Goal: Task Accomplishment & Management: Use online tool/utility

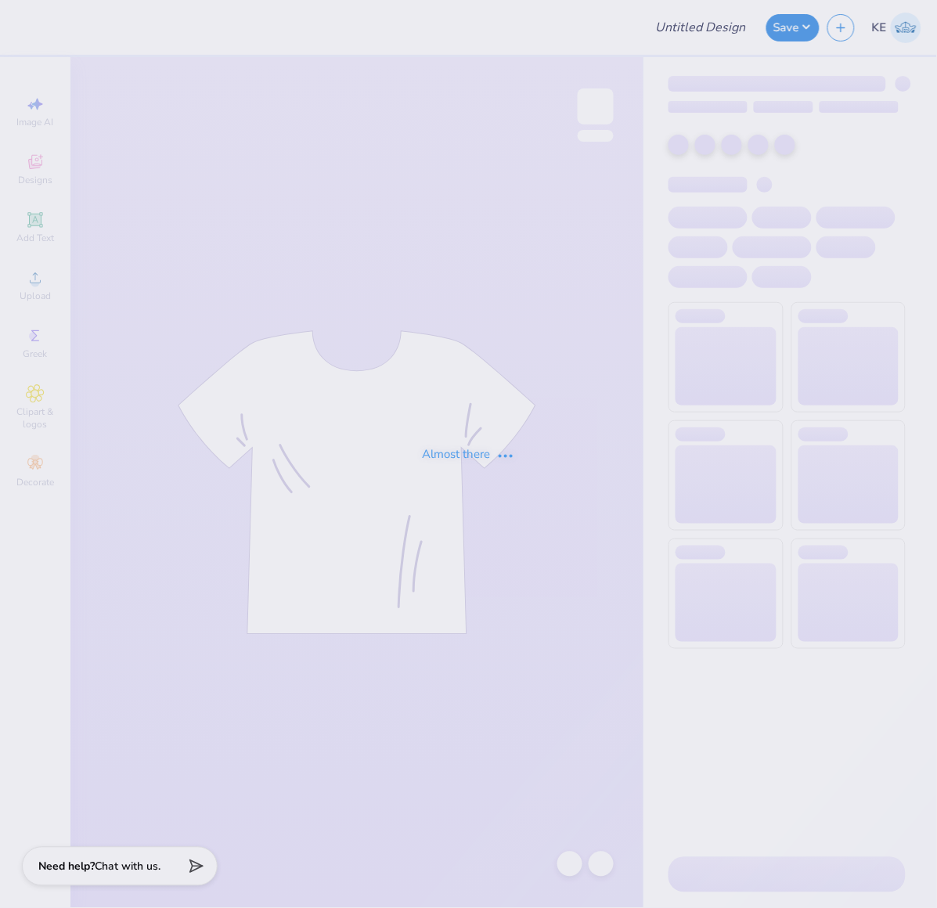
type input "JJ Staff Shirt"
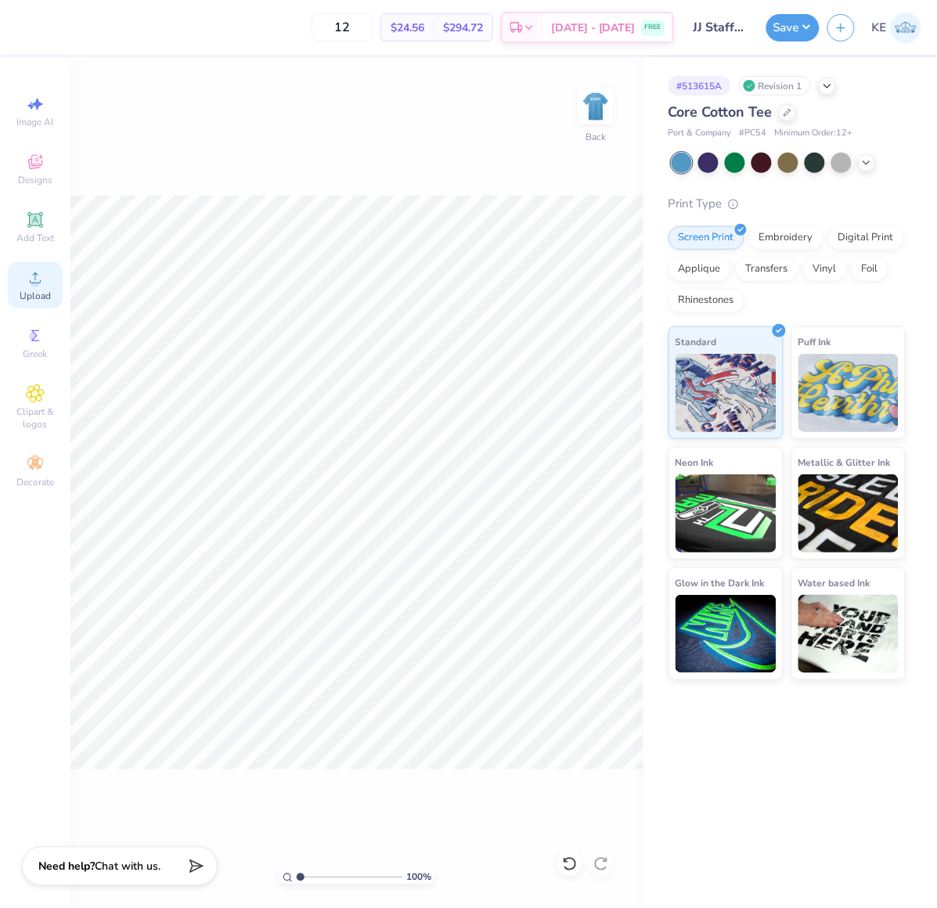
click at [25, 290] on div "Upload" at bounding box center [35, 285] width 55 height 46
click at [21, 308] on div "Upload" at bounding box center [35, 285] width 55 height 46
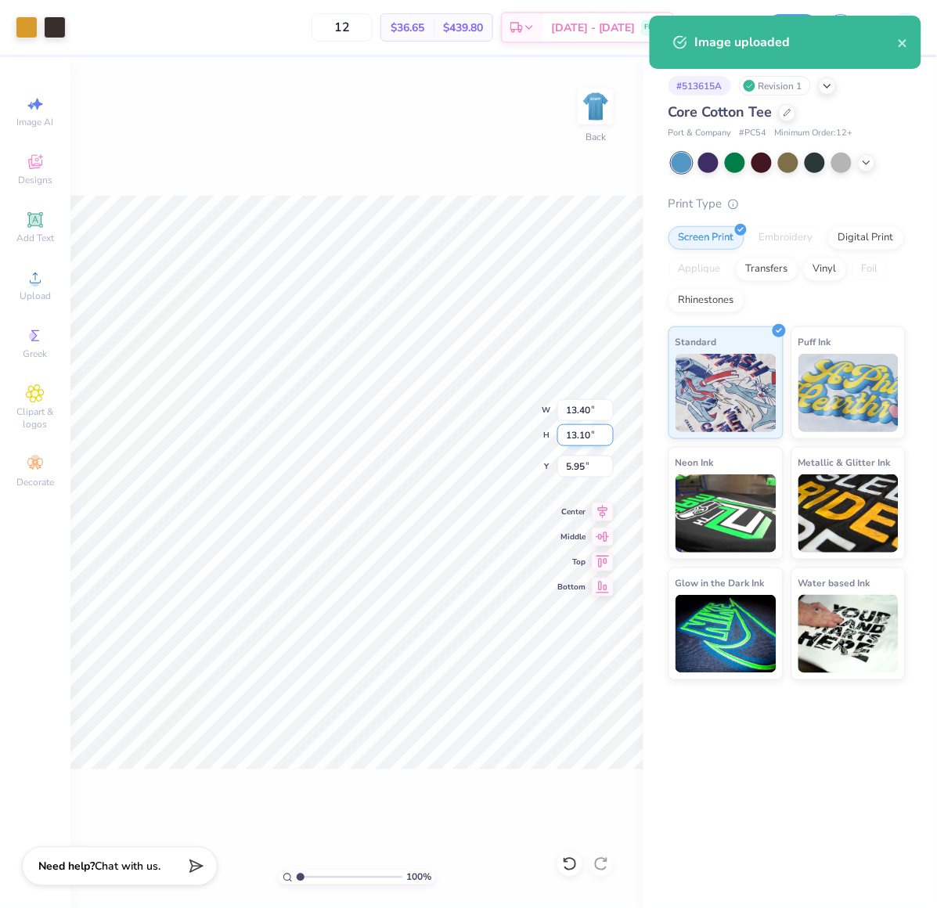
click at [576, 434] on input "13.10" at bounding box center [586, 435] width 56 height 22
type input "8"
type input "8.18"
type input "8.00"
click at [568, 462] on input "8.50" at bounding box center [586, 467] width 56 height 22
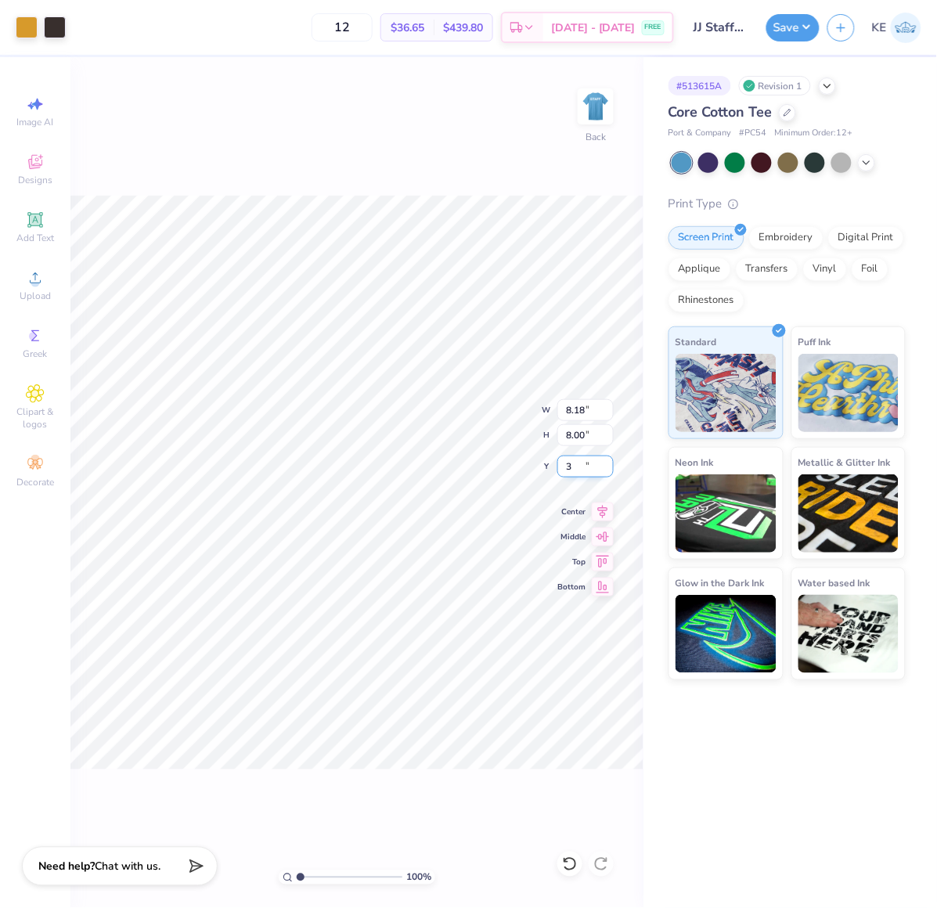
type input "3.00"
click at [599, 121] on img at bounding box center [596, 106] width 63 height 63
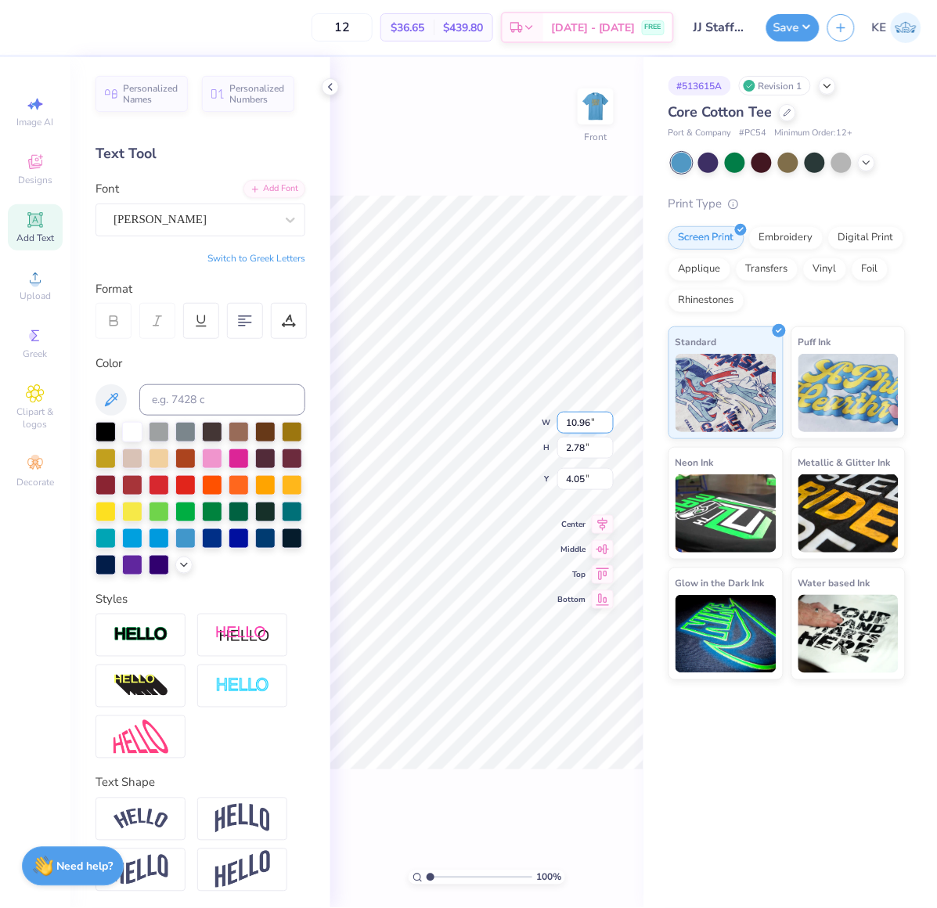
click at [581, 427] on input "10.96" at bounding box center [586, 423] width 56 height 22
type input "11"
type input "2.79"
type input "11.00"
type input "4.04"
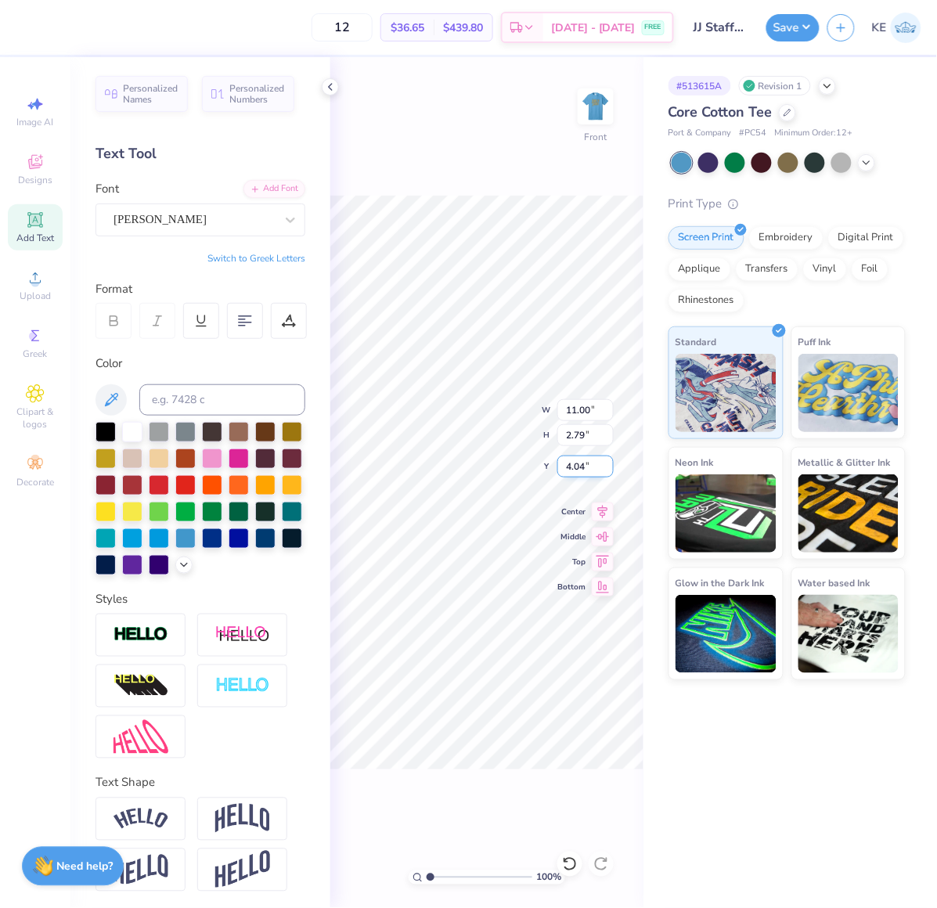
click at [574, 464] on input "4.04" at bounding box center [586, 467] width 56 height 22
type input "3.00"
click at [330, 81] on icon at bounding box center [330, 87] width 13 height 13
click at [784, 25] on button "Save" at bounding box center [793, 25] width 53 height 27
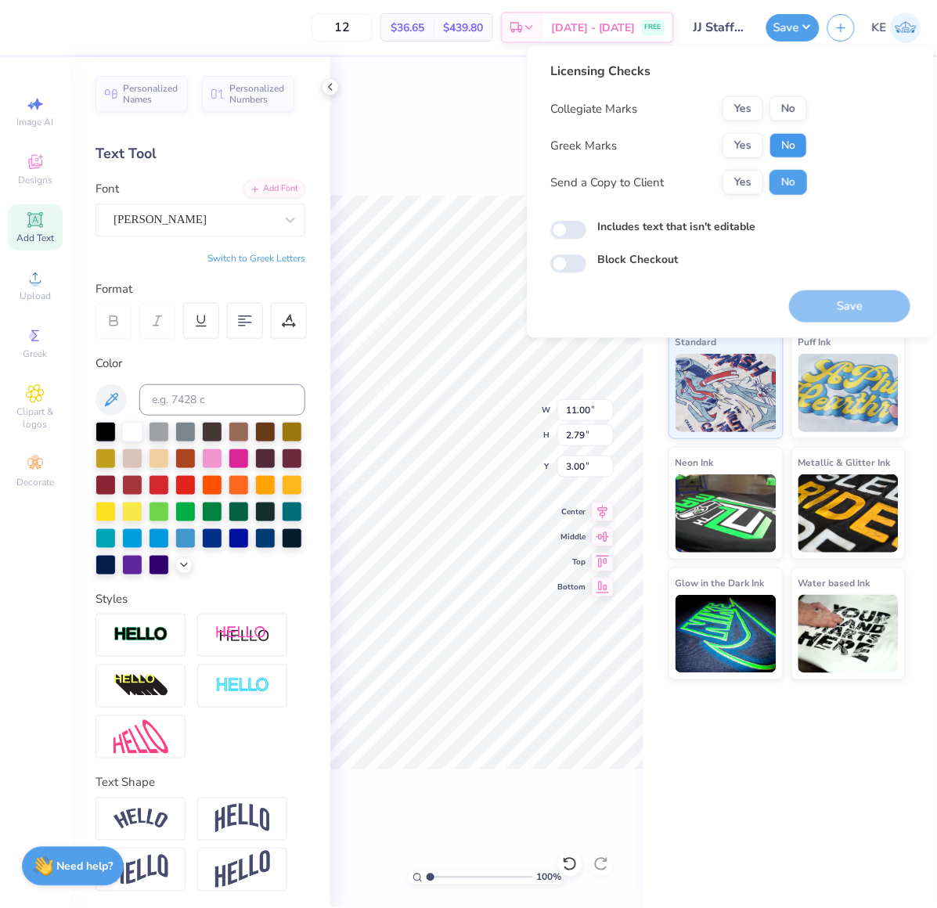
click at [797, 141] on button "No" at bounding box center [789, 145] width 38 height 25
click at [797, 103] on button "No" at bounding box center [789, 108] width 38 height 25
click at [856, 309] on button "Save" at bounding box center [849, 307] width 121 height 32
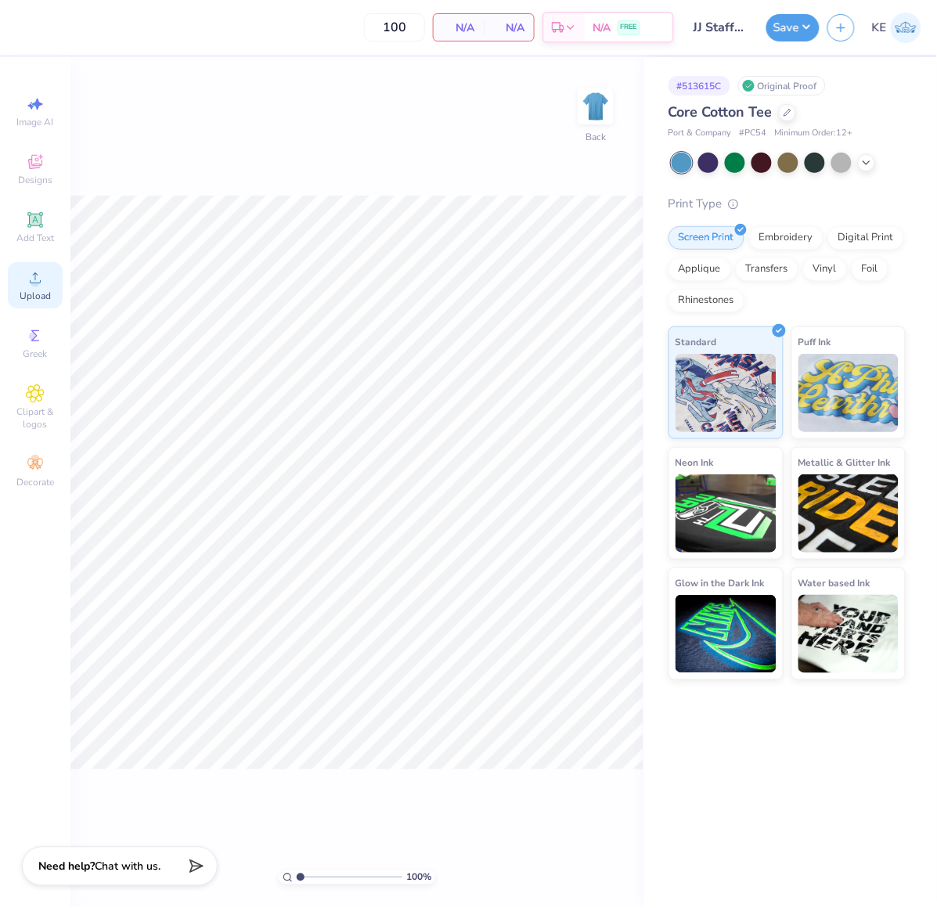
click at [41, 296] on span "Upload" at bounding box center [35, 296] width 31 height 13
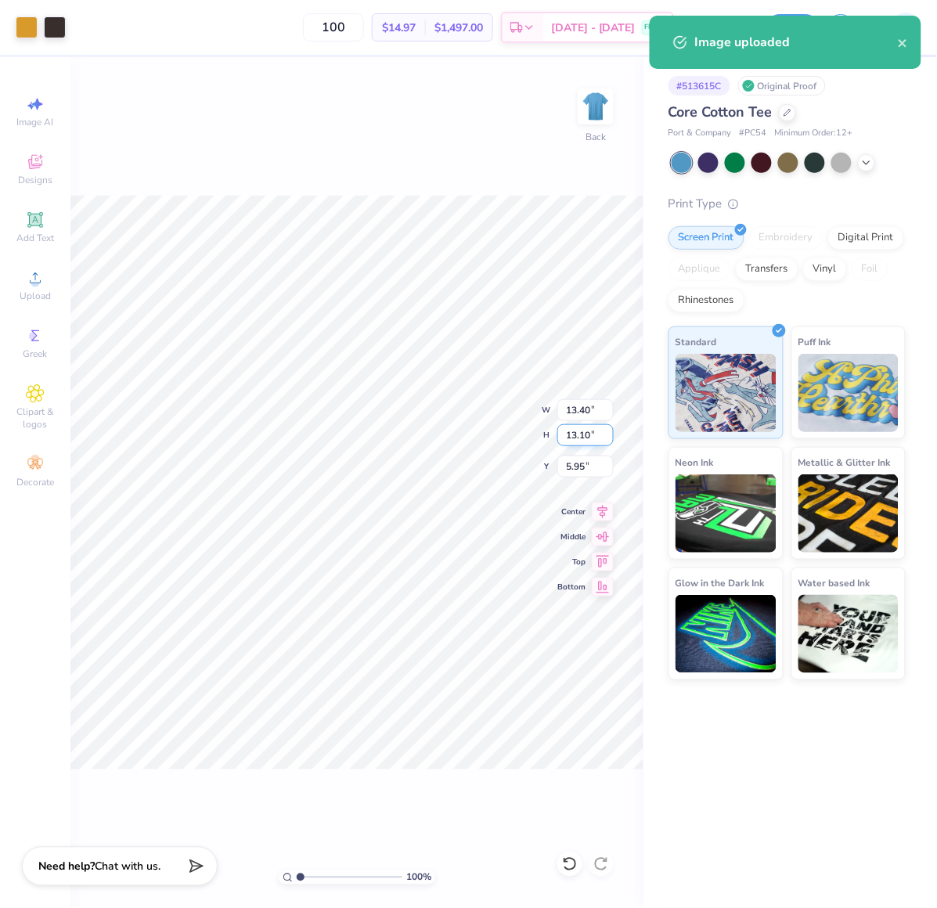
click at [583, 432] on input "13.10" at bounding box center [586, 435] width 56 height 22
type input "8"
type input "8.18"
type input "8.00"
click at [580, 468] on input "8.50" at bounding box center [586, 467] width 56 height 22
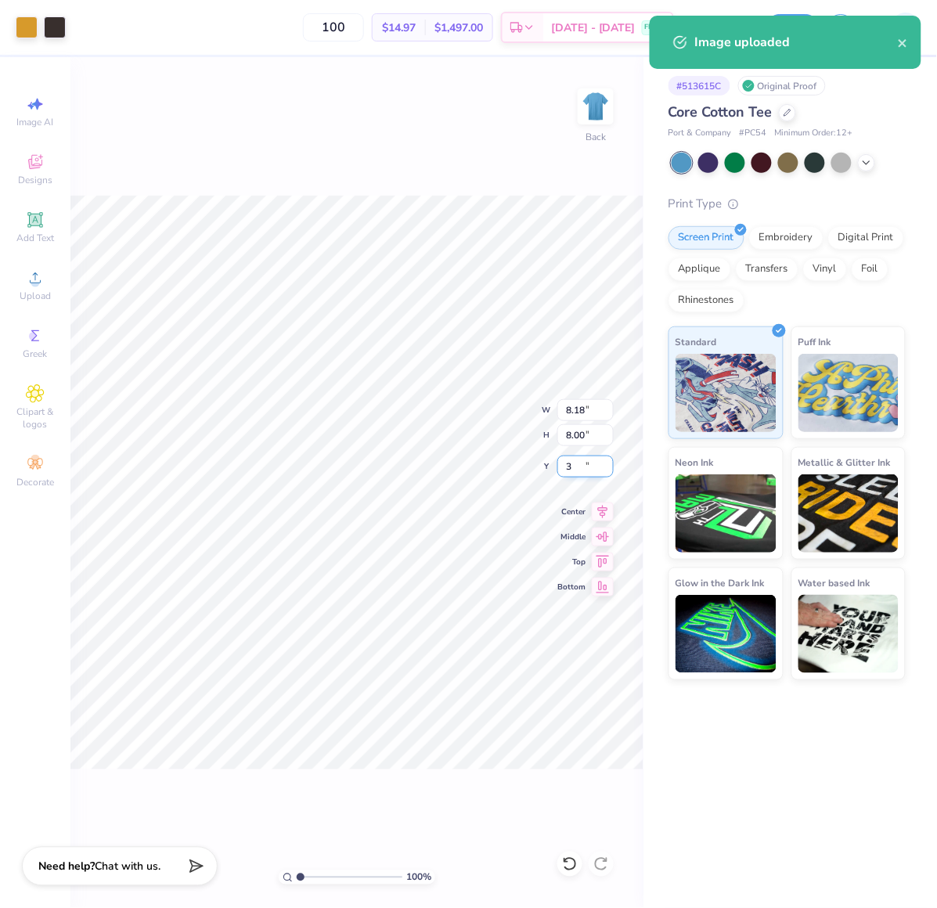
type input "3.00"
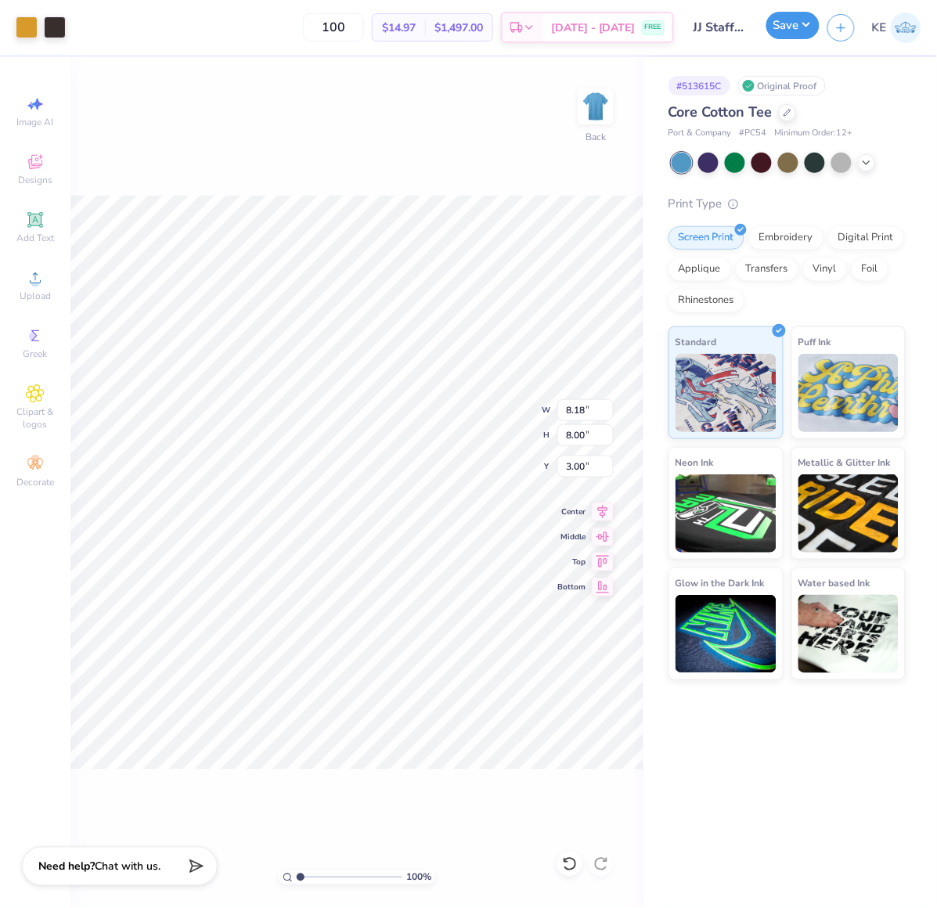
click at [788, 26] on button "Save" at bounding box center [793, 25] width 53 height 27
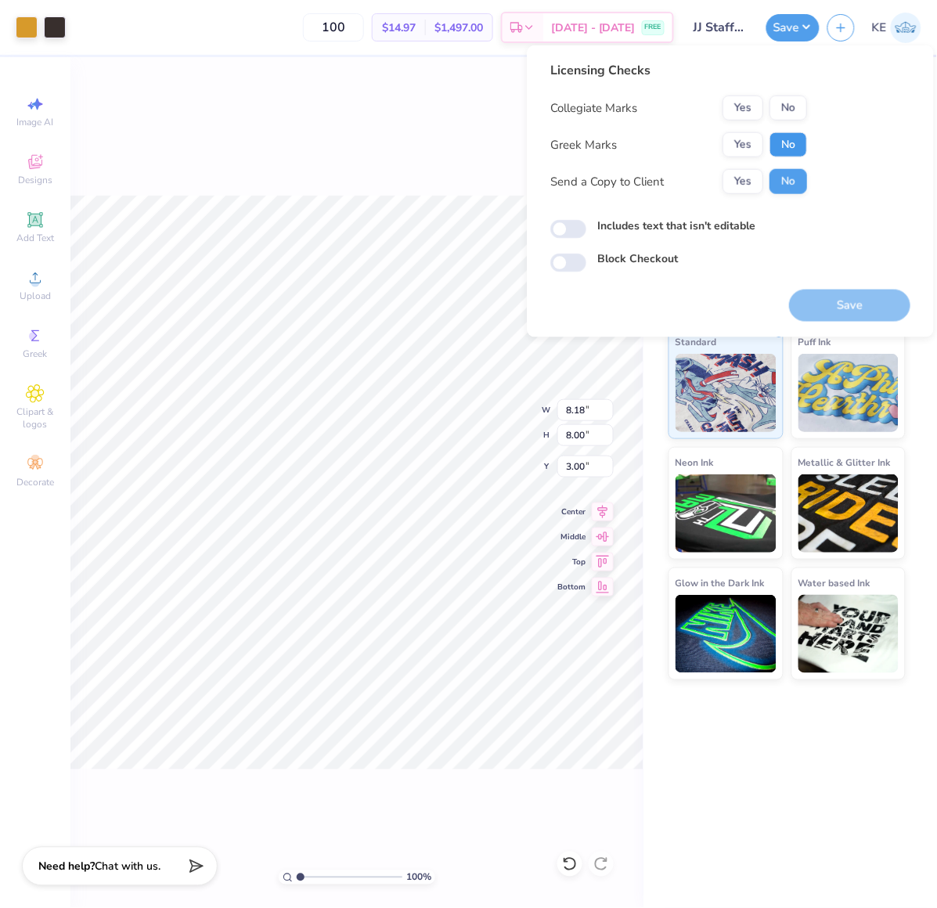
click at [796, 144] on button "No" at bounding box center [789, 144] width 38 height 25
click at [808, 99] on div "Licensing Checks Collegiate Marks Yes No Greek Marks Yes No Send a Copy to Clie…" at bounding box center [731, 166] width 360 height 211
click at [794, 104] on button "No" at bounding box center [789, 108] width 38 height 25
click at [830, 305] on button "Save" at bounding box center [849, 306] width 121 height 32
